Goal: Task Accomplishment & Management: Manage account settings

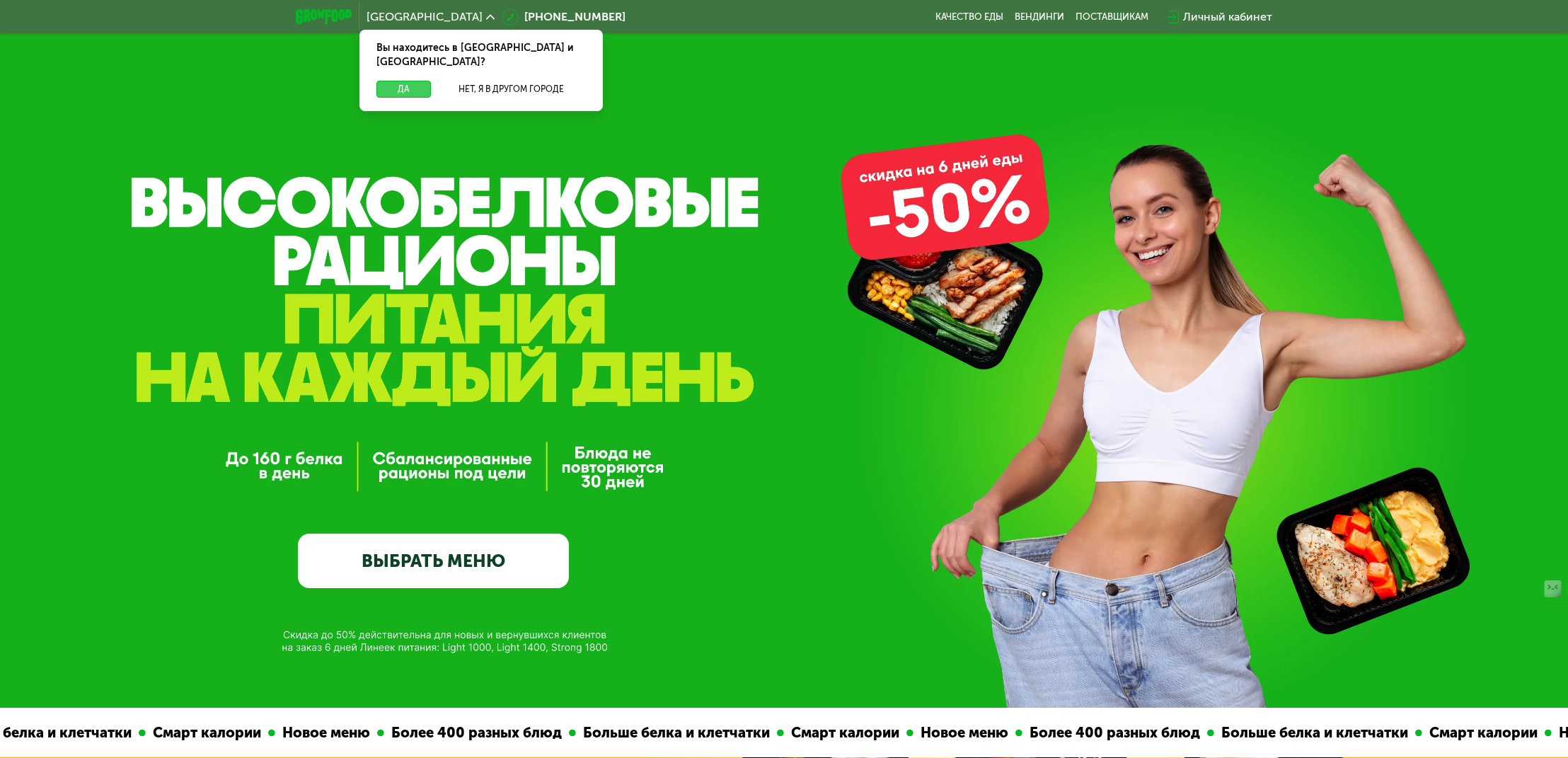
click at [384, 81] on button "Да" at bounding box center [404, 89] width 55 height 17
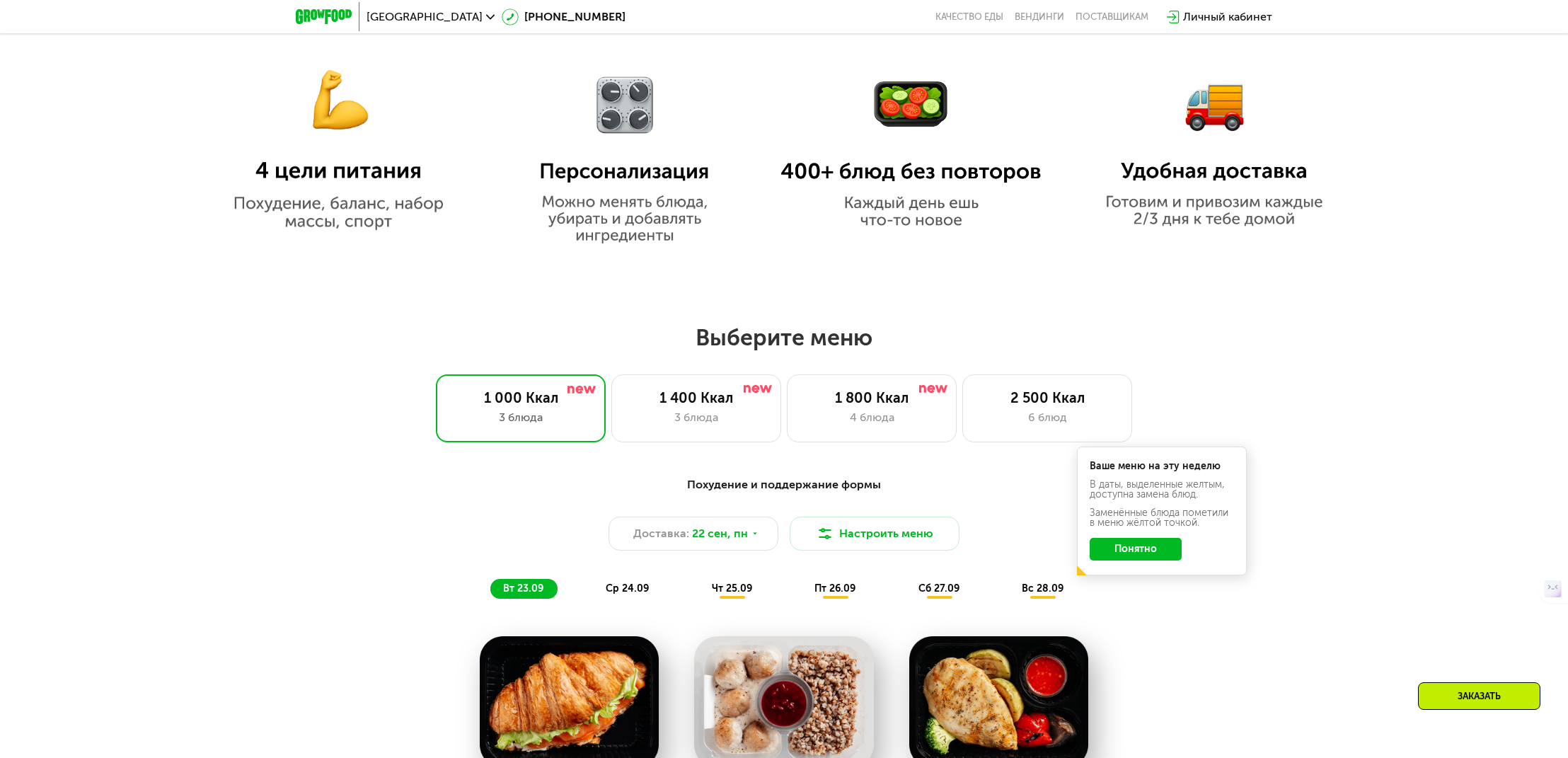
scroll to position [1174, 0]
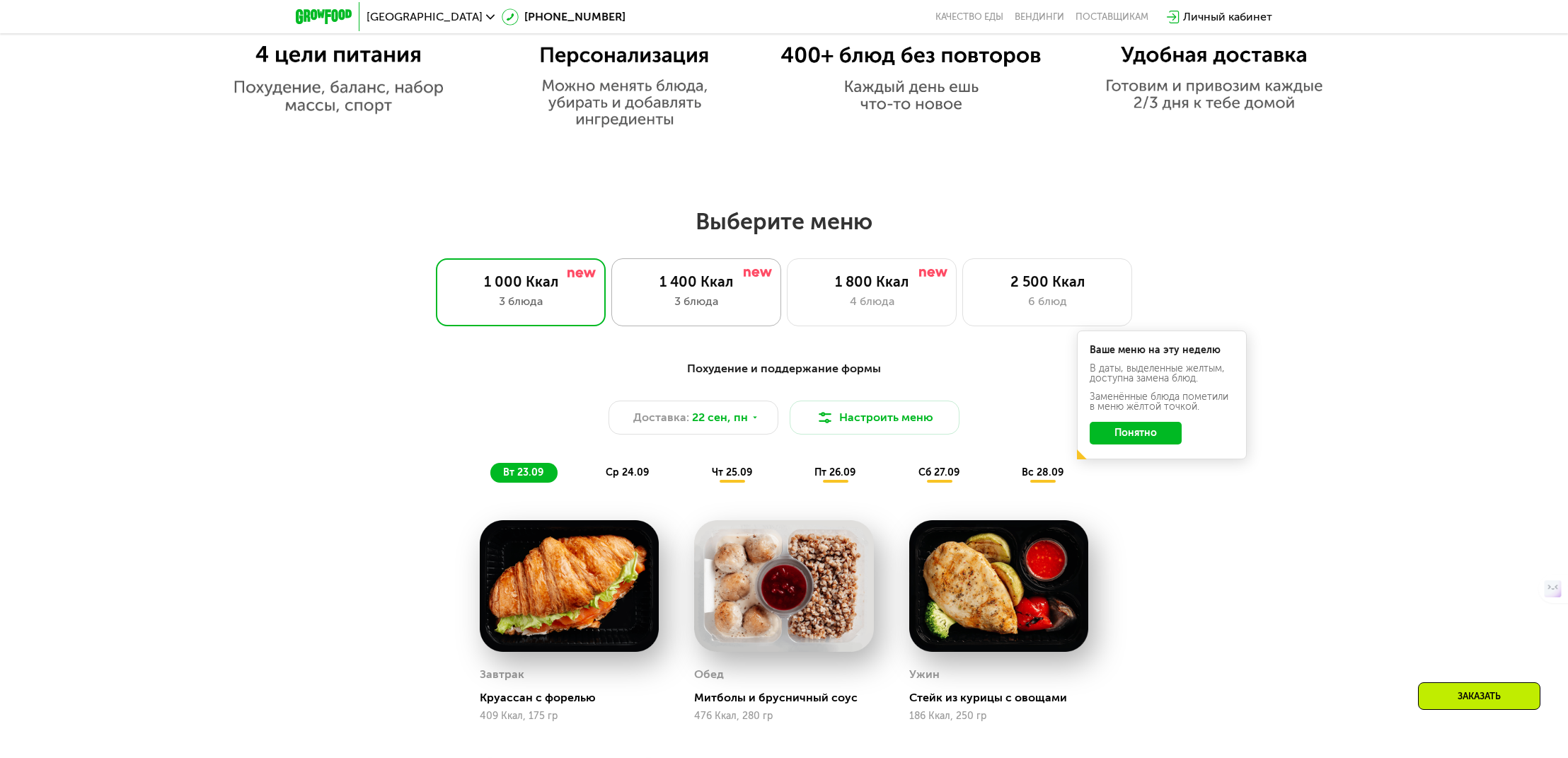
click at [739, 299] on div "3 блюда" at bounding box center [696, 302] width 140 height 17
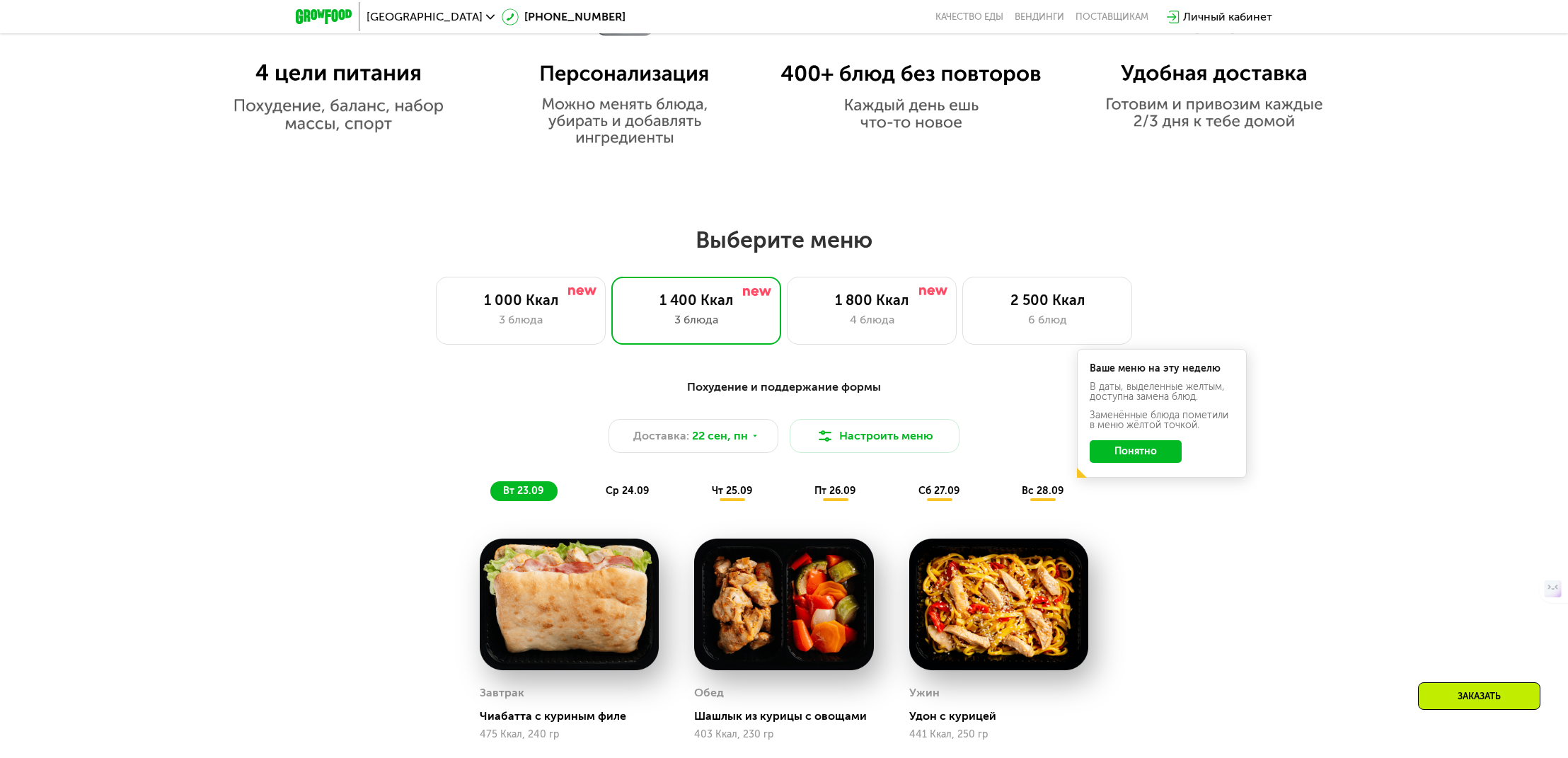
click at [1131, 425] on div "Заменённые блюда пометили в меню жёлтой точкой." at bounding box center [1162, 421] width 145 height 20
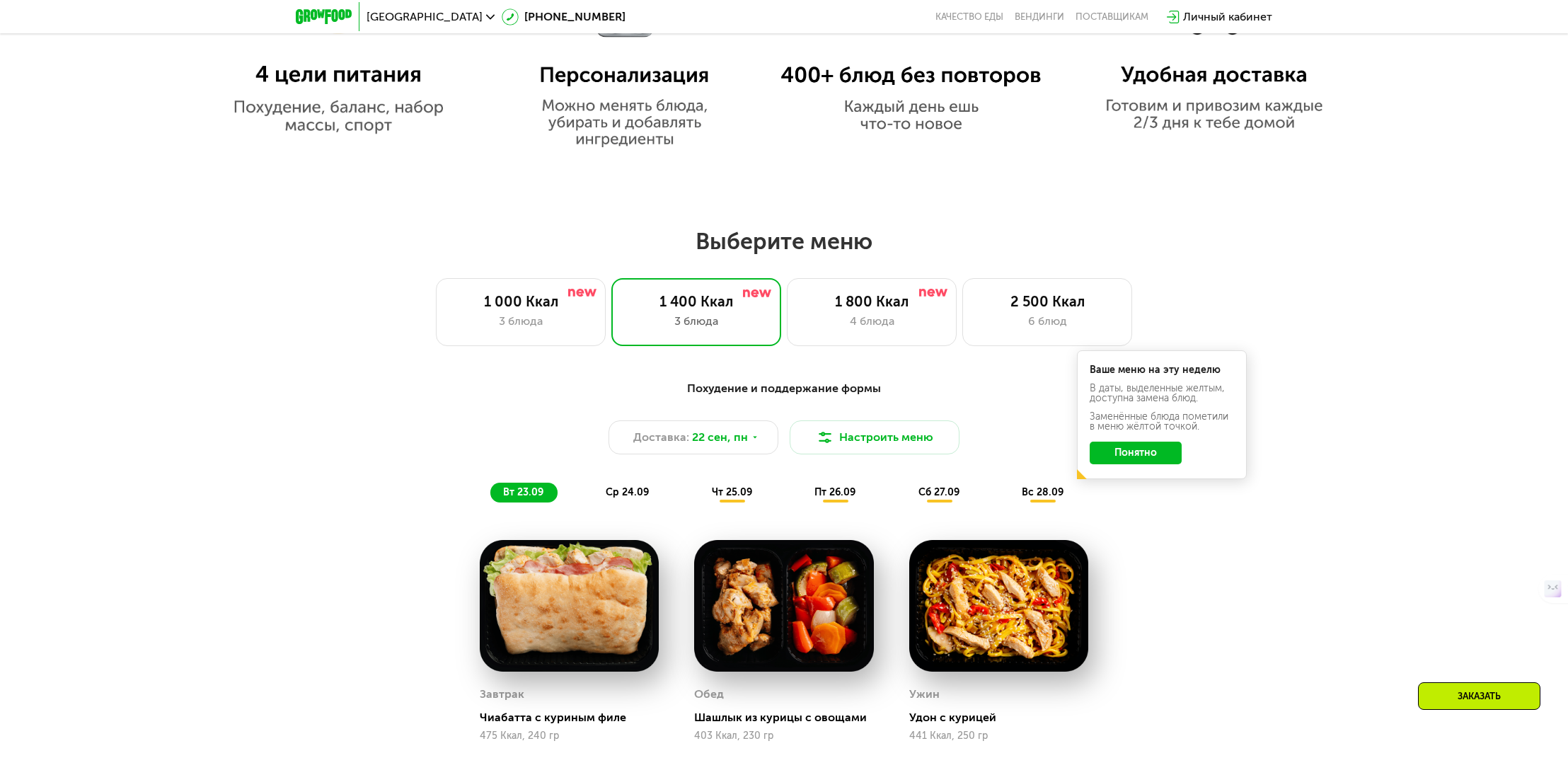
click at [1126, 452] on button "Понятно" at bounding box center [1135, 453] width 92 height 23
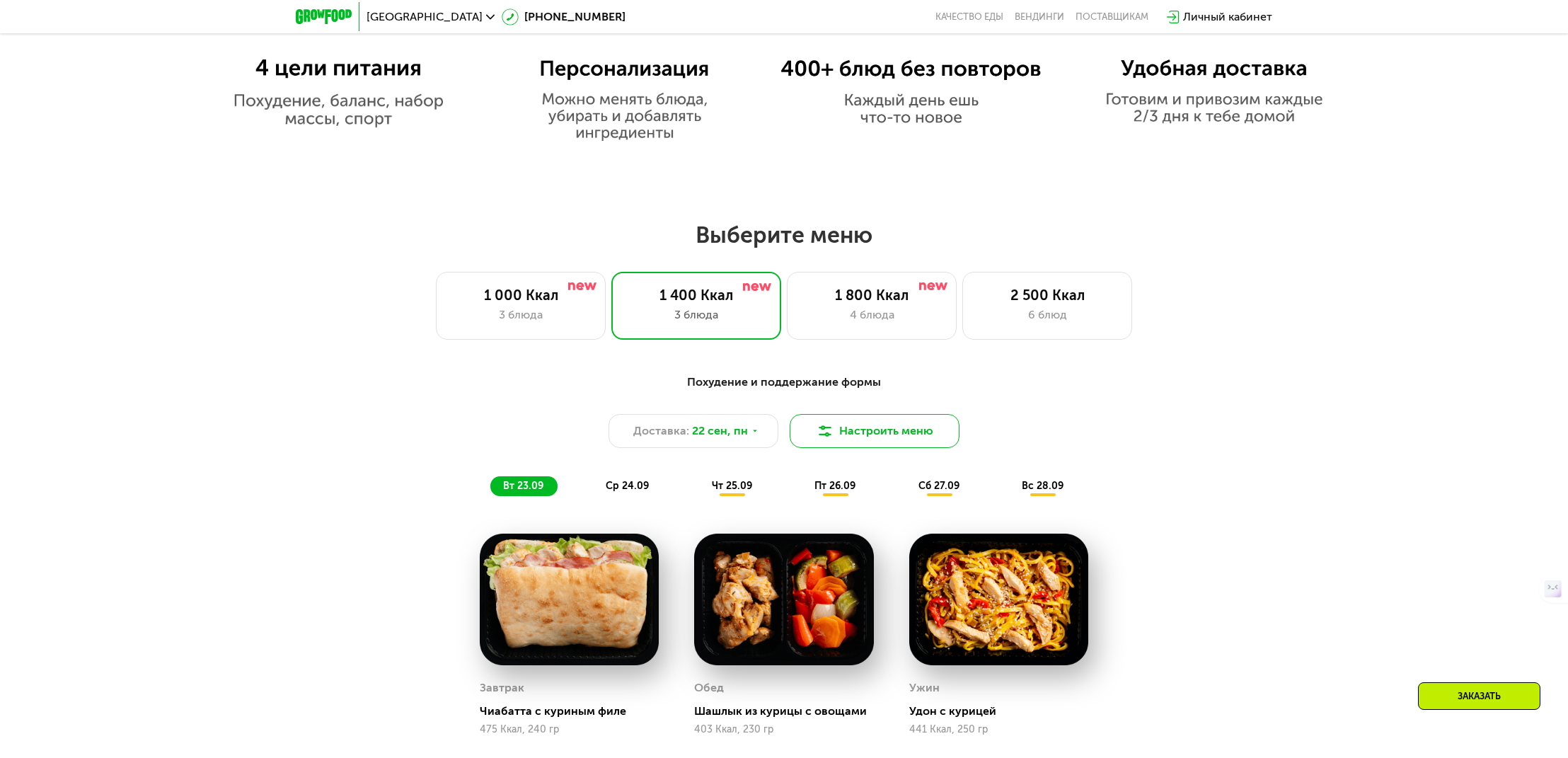
click at [854, 431] on button "Настроить меню" at bounding box center [874, 431] width 170 height 34
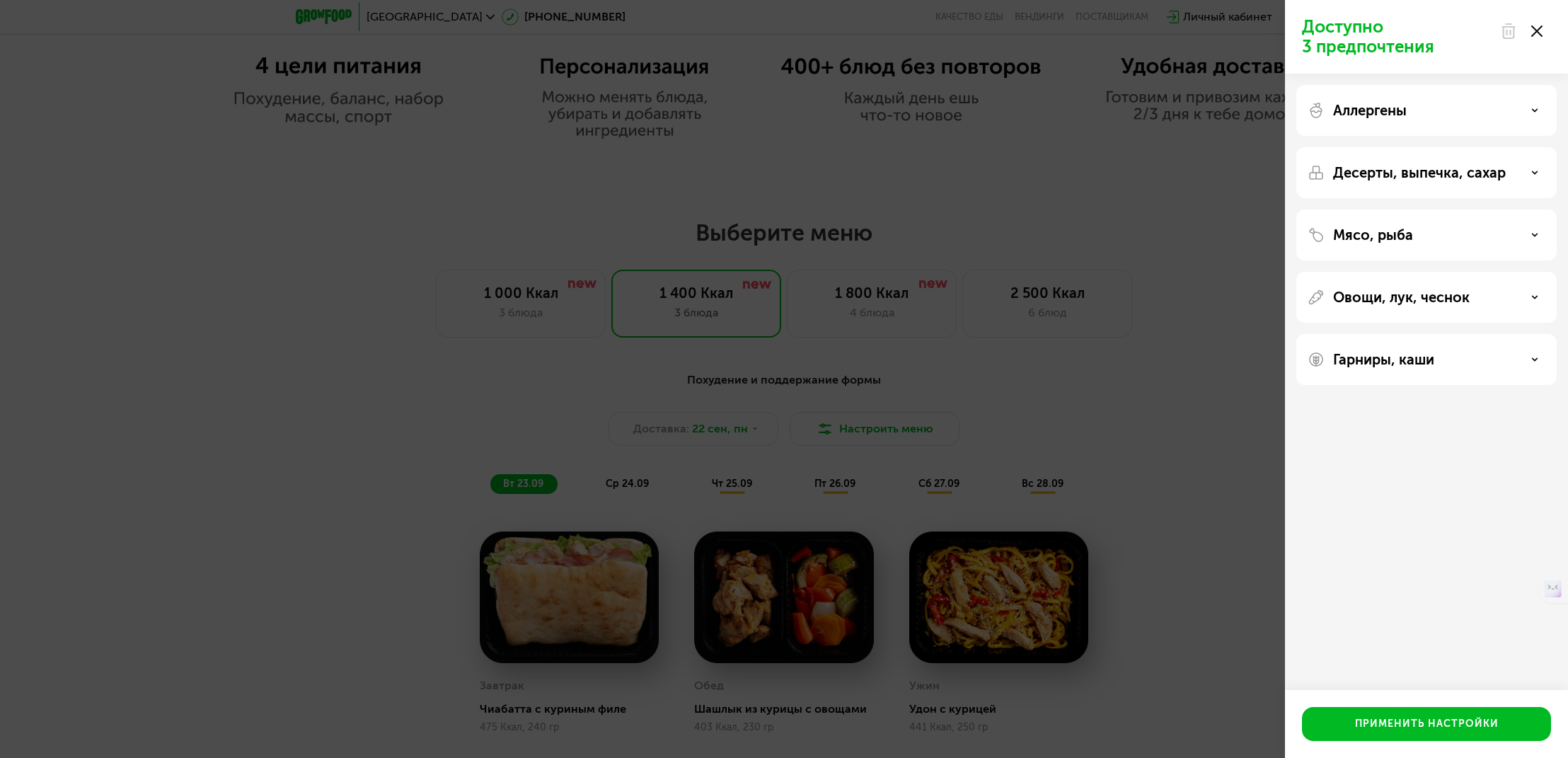
click at [1362, 114] on p "Аллергены" at bounding box center [1369, 110] width 74 height 17
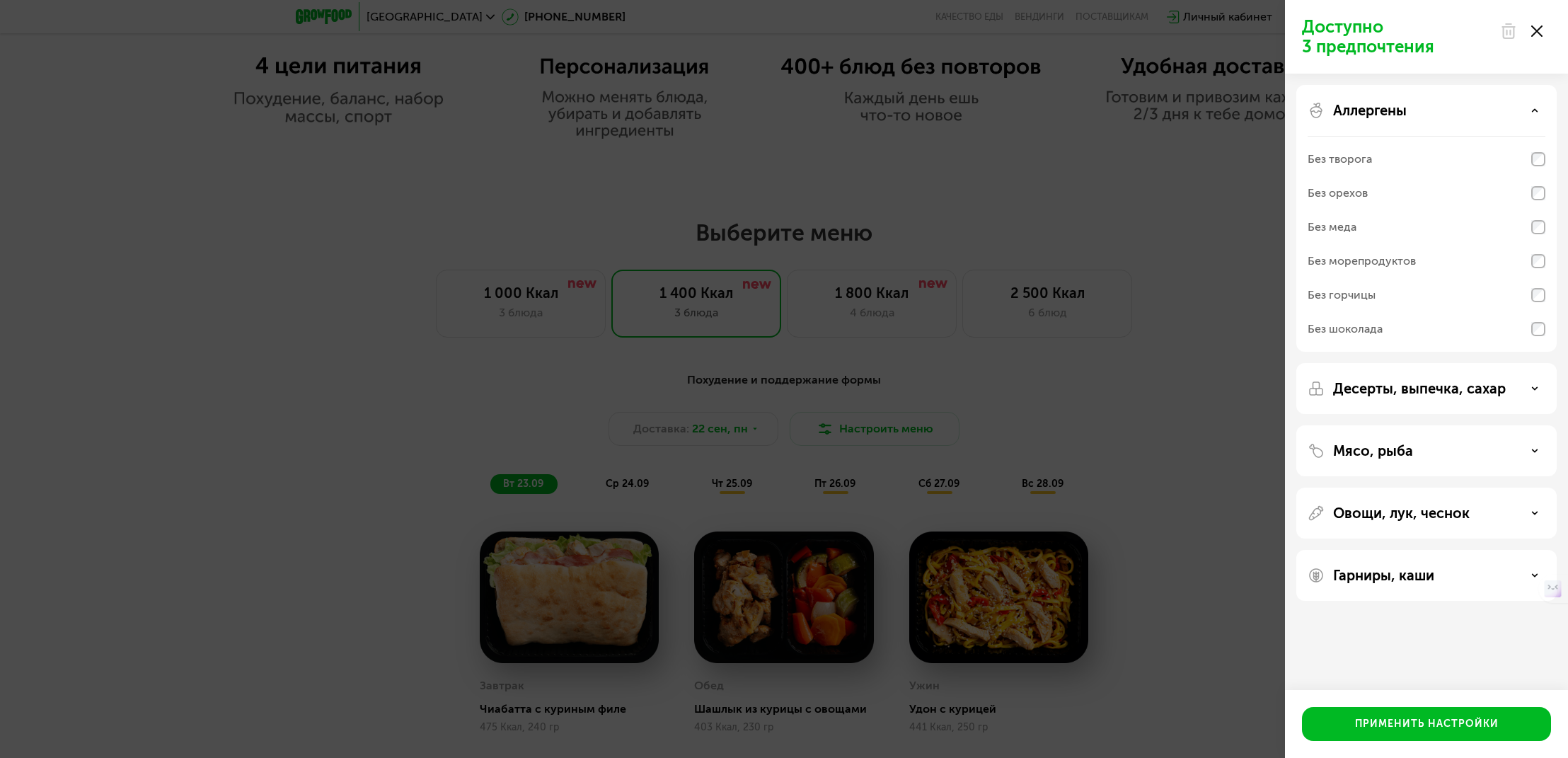
click at [1362, 114] on p "Аллергены" at bounding box center [1369, 110] width 74 height 17
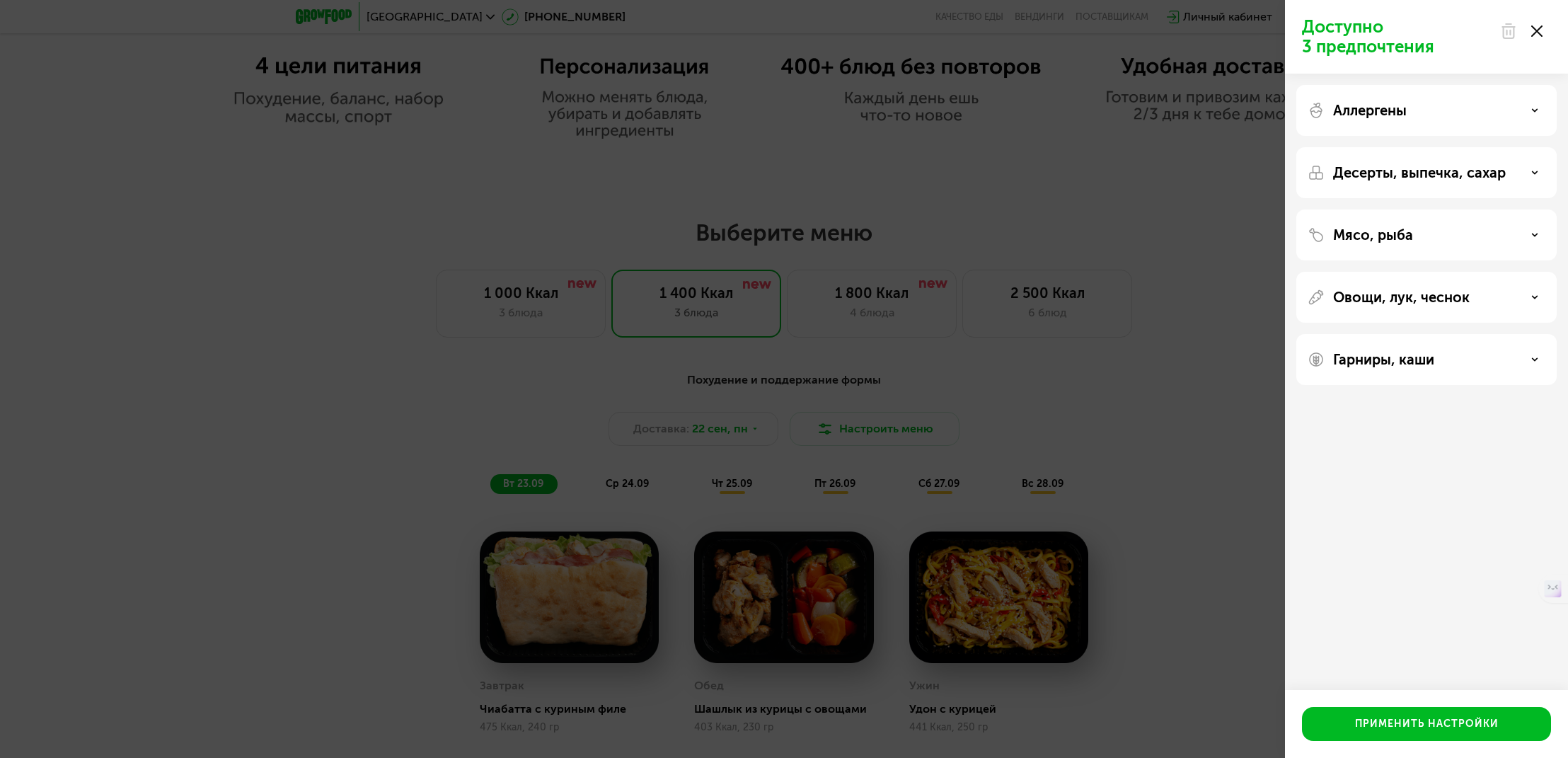
click at [1399, 296] on p "Овощи, лук, чеснок" at bounding box center [1400, 297] width 136 height 17
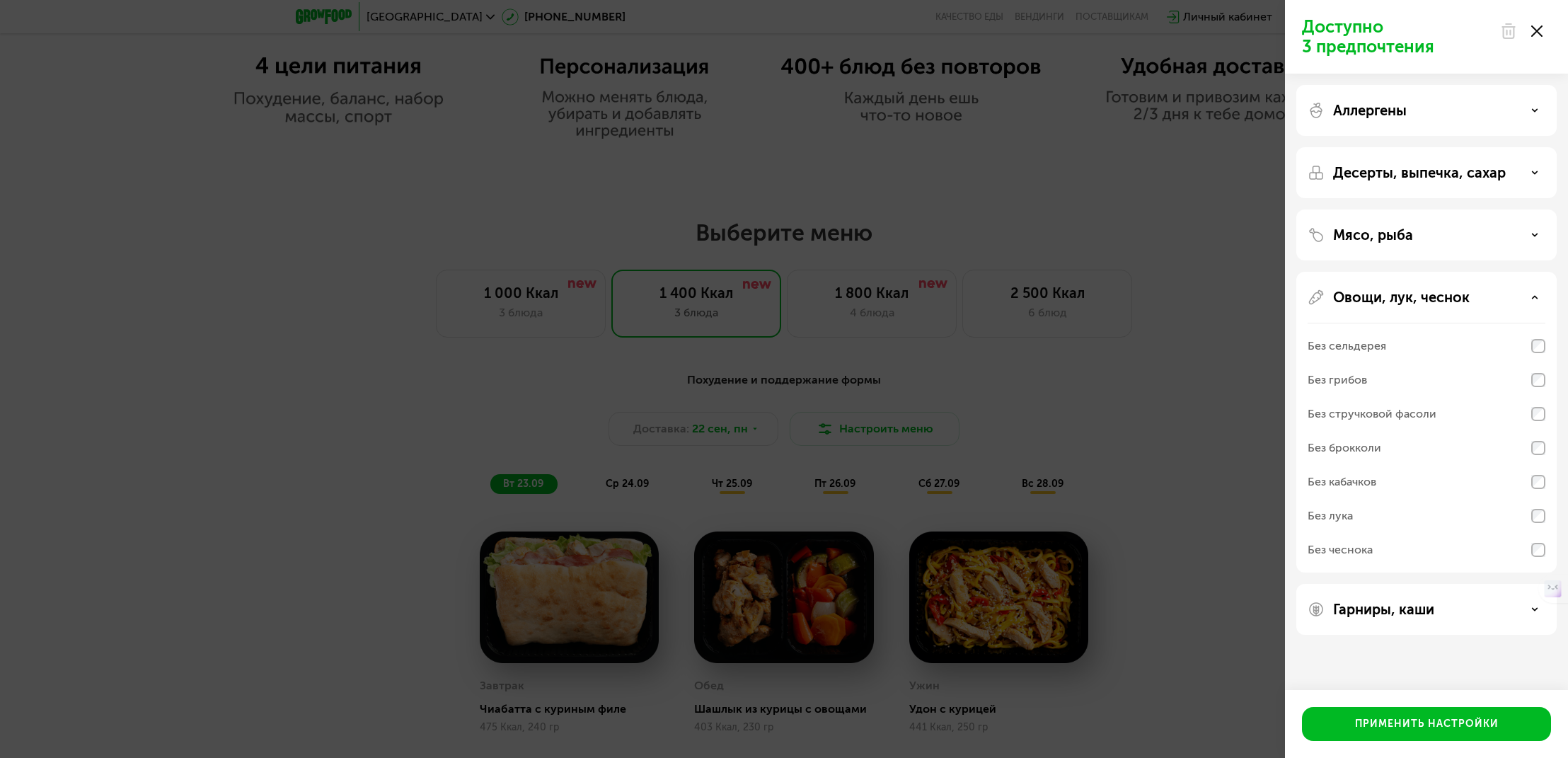
click at [1374, 517] on div "Без лука" at bounding box center [1426, 516] width 238 height 34
click at [1360, 379] on div "Без грибов" at bounding box center [1337, 380] width 59 height 17
click at [1397, 606] on p "Гарниры, каши" at bounding box center [1383, 609] width 101 height 17
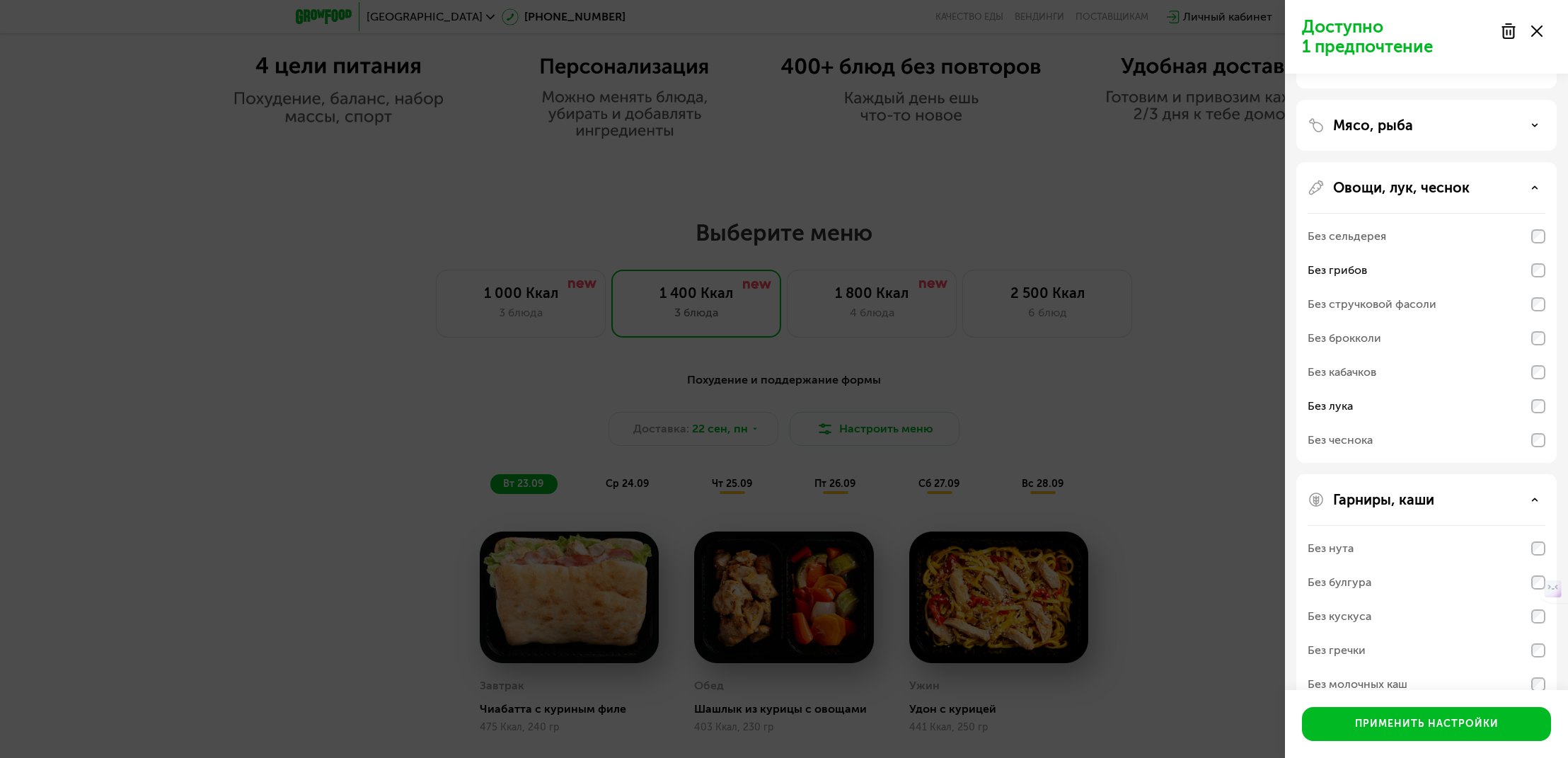
scroll to position [141, 0]
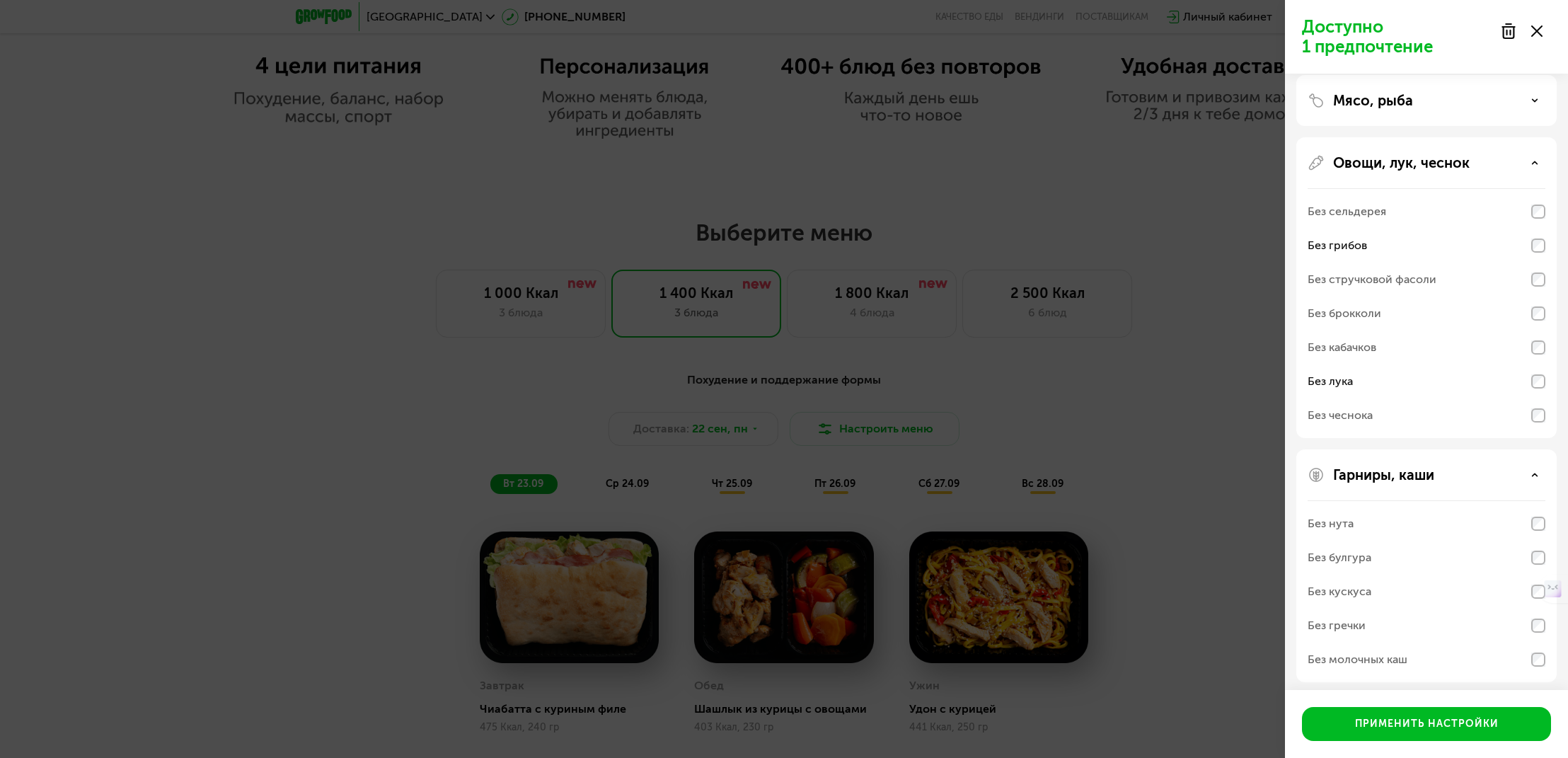
click at [1382, 659] on div "Без молочных каш" at bounding box center [1357, 660] width 100 height 17
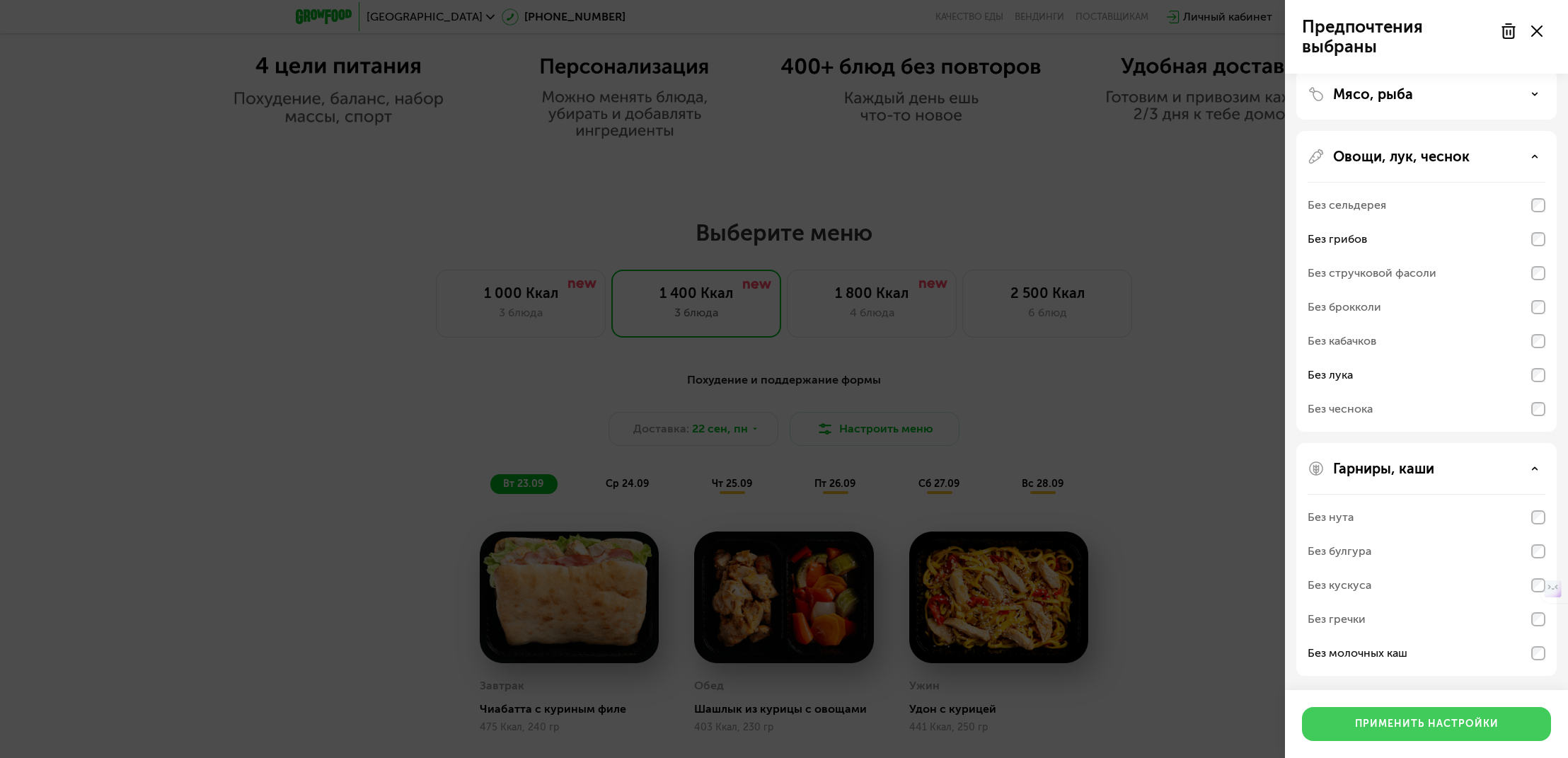
click at [1401, 720] on div "Применить настройки" at bounding box center [1426, 724] width 144 height 14
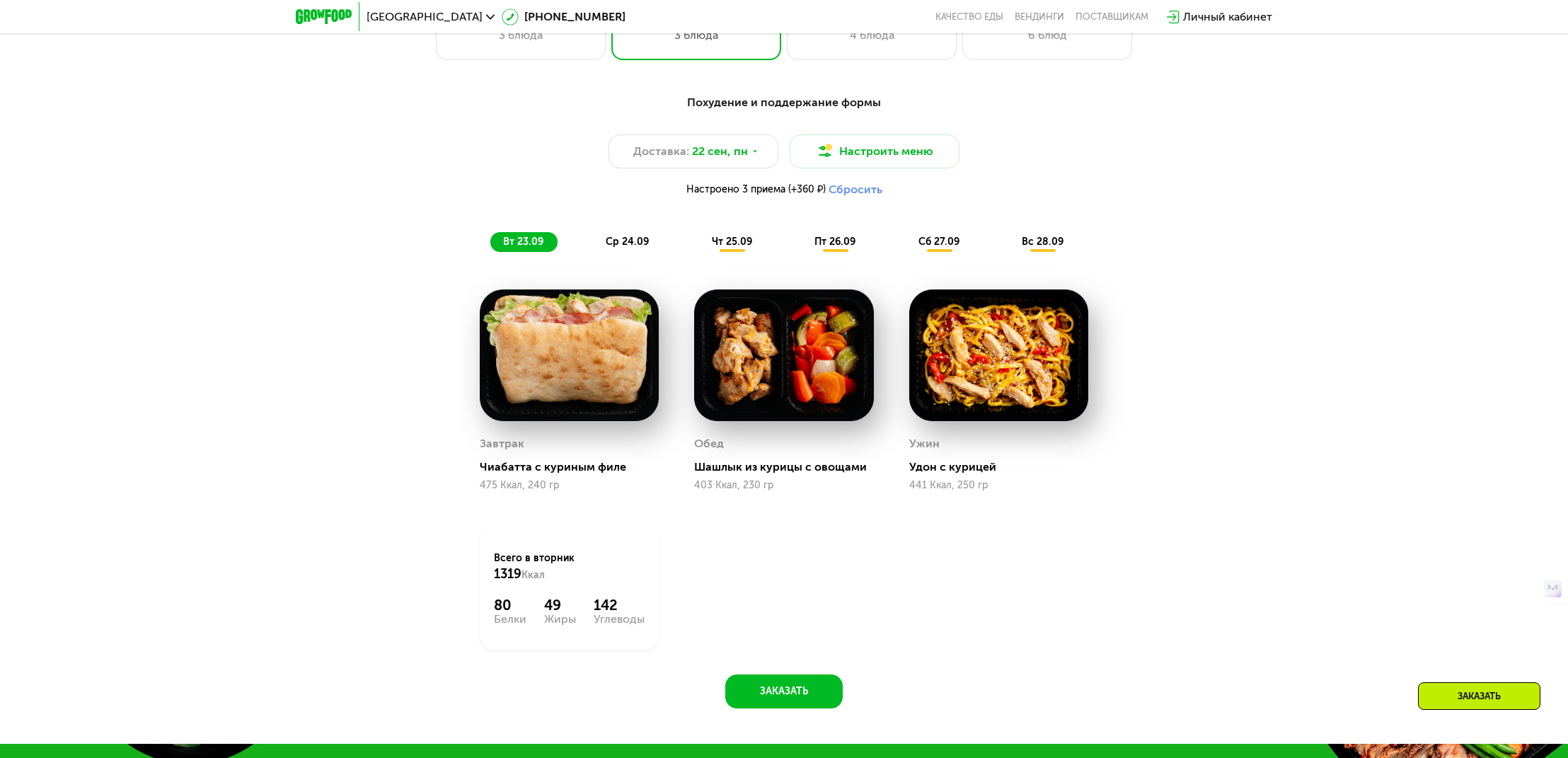
scroll to position [1408, 0]
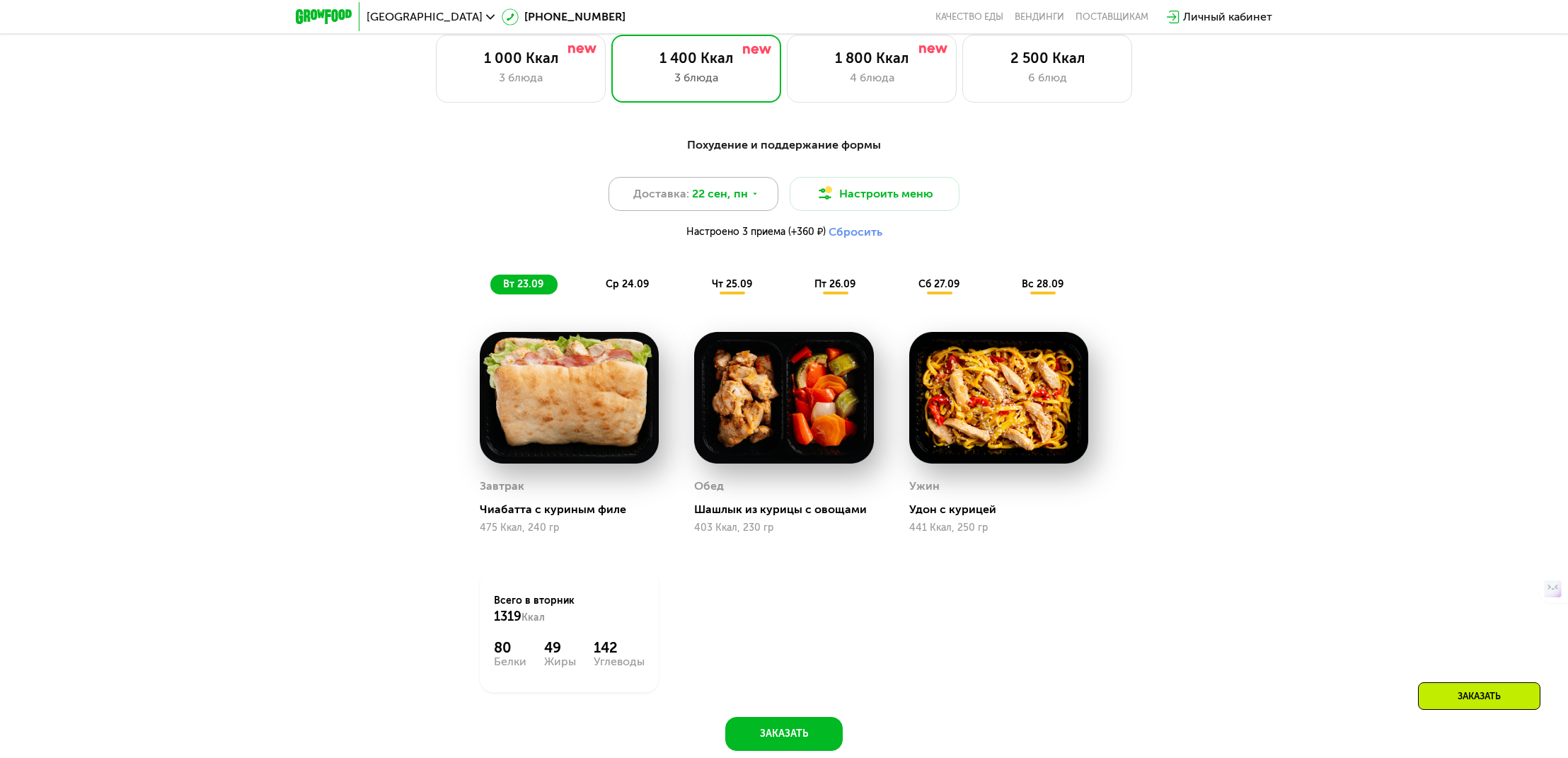
click at [707, 187] on span "22 сен, пн" at bounding box center [720, 193] width 56 height 17
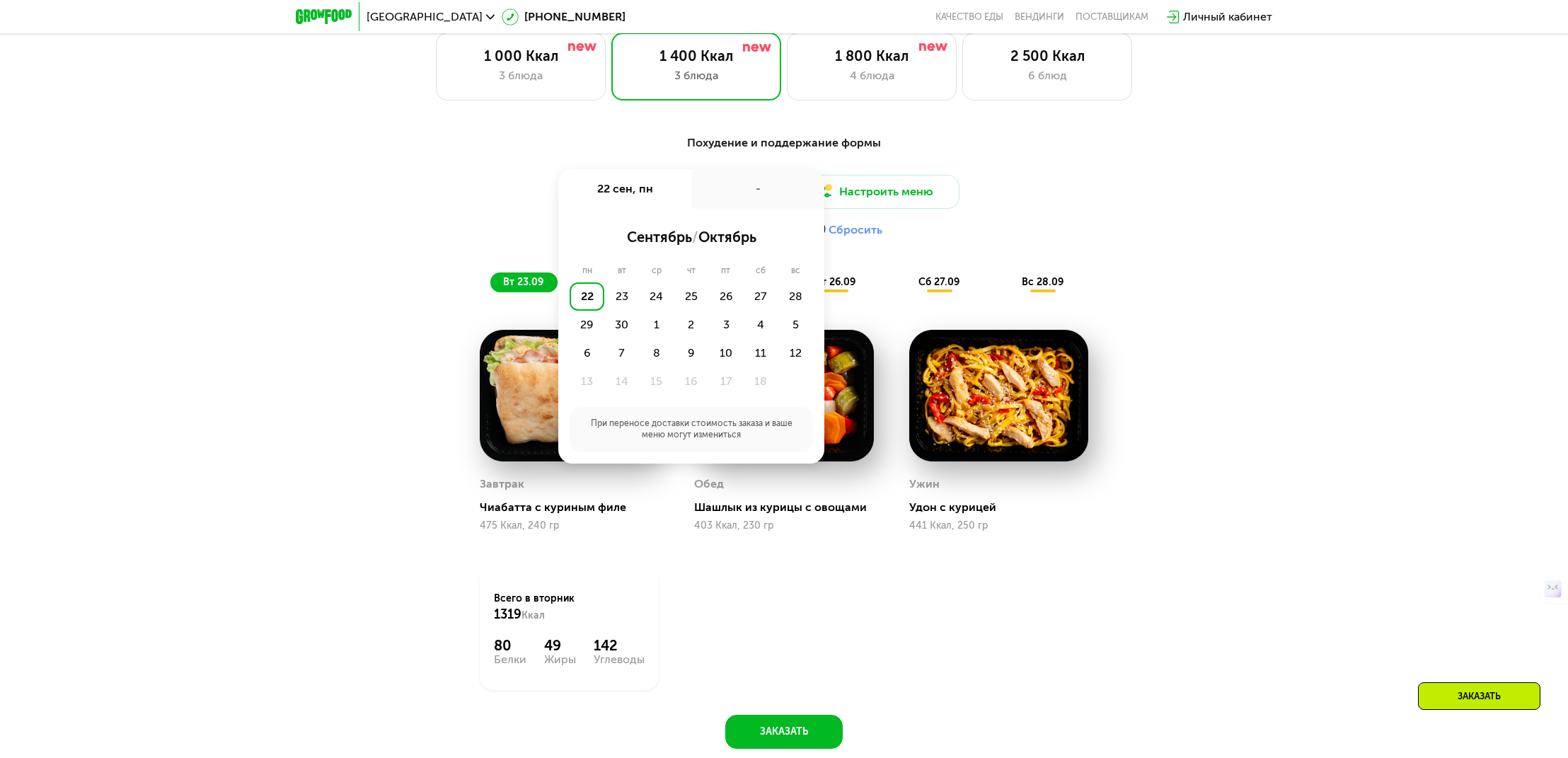
scroll to position [1403, 0]
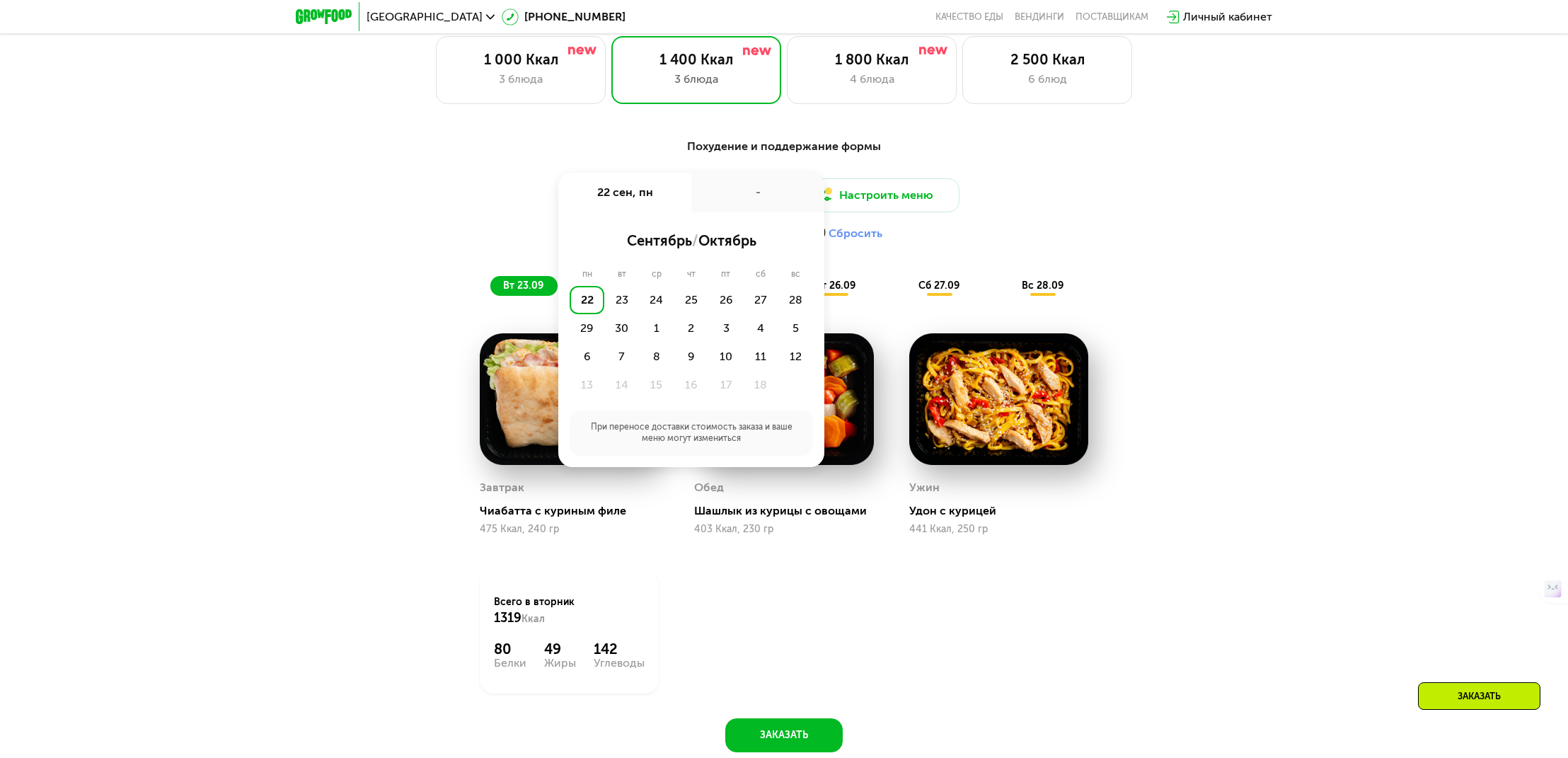
click at [504, 187] on div "Доставка: [DATE] сен, пн - сентябрь / октябрь пн вт ср чт пт сб вс 22 23 24 25 …" at bounding box center [784, 213] width 838 height 69
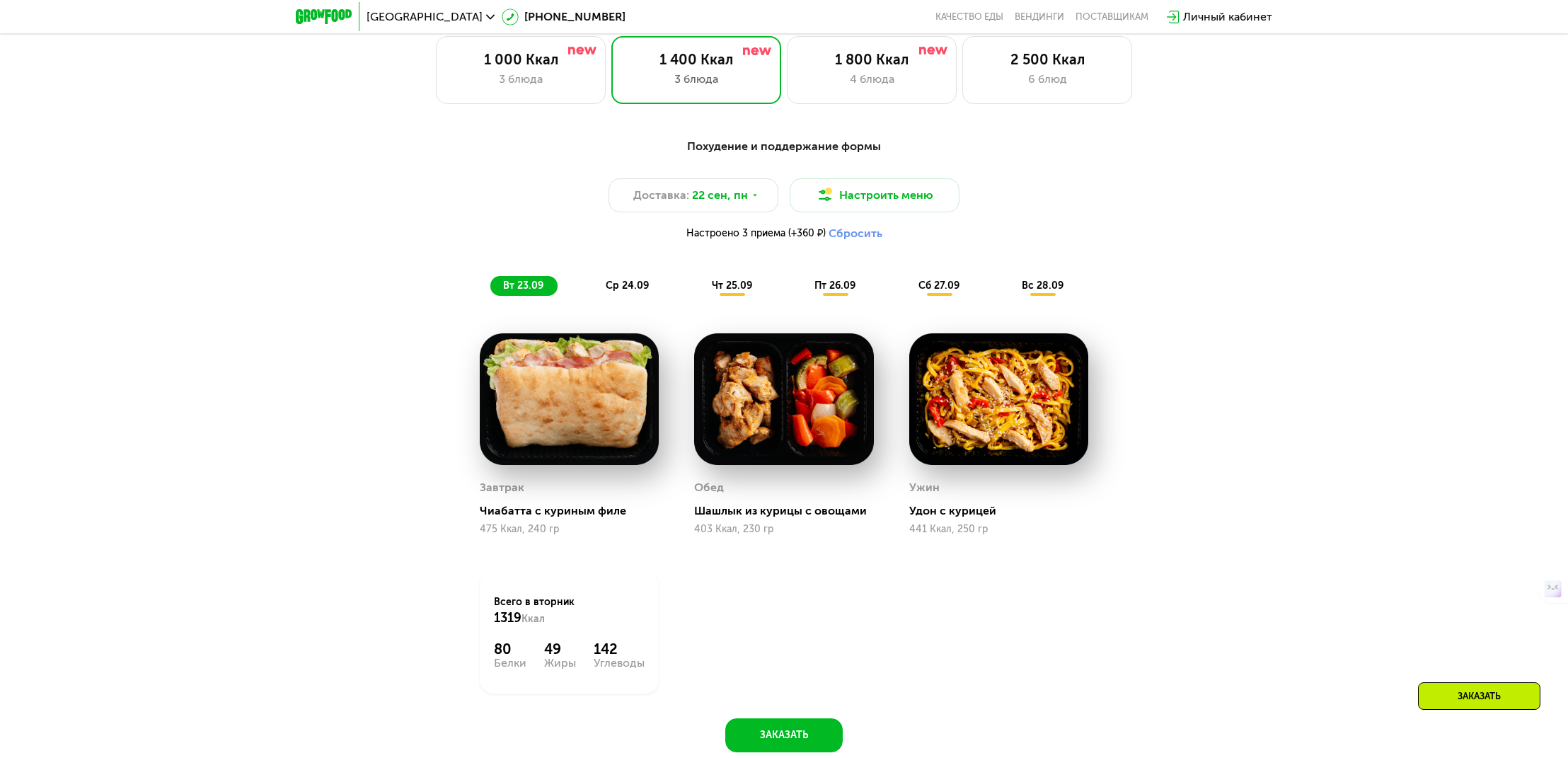
scroll to position [1402, 0]
